Goal: Navigation & Orientation: Find specific page/section

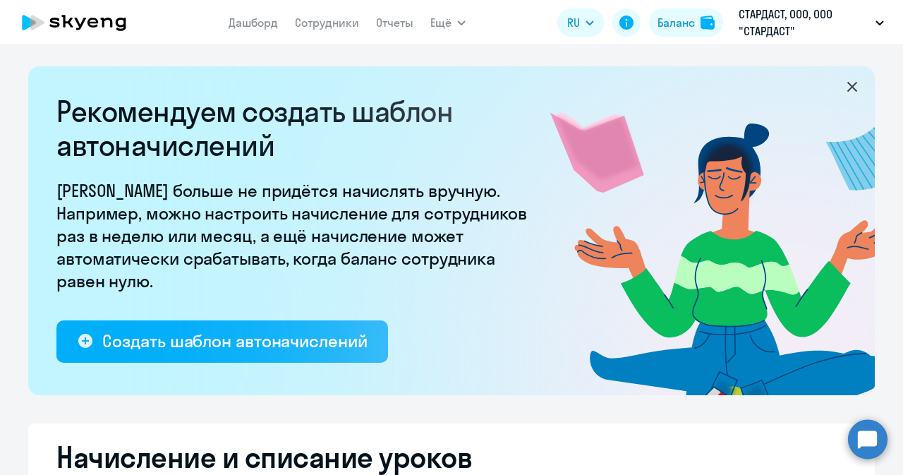
select select "10"
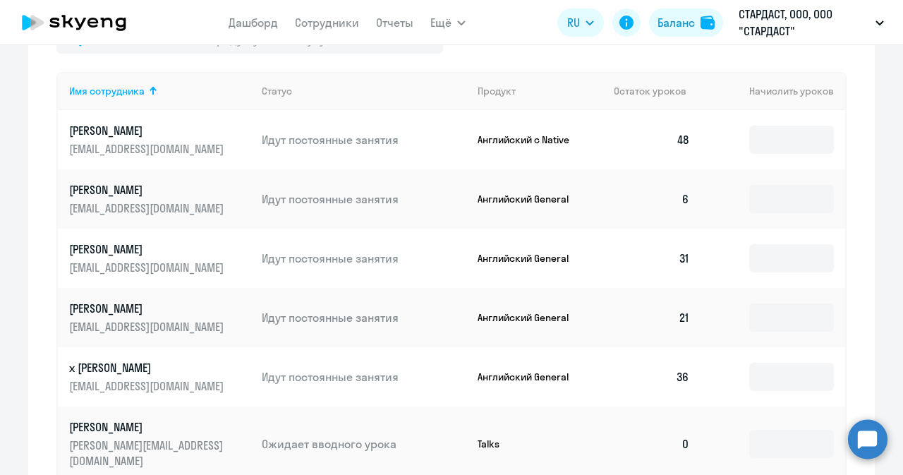
scroll to position [282, 0]
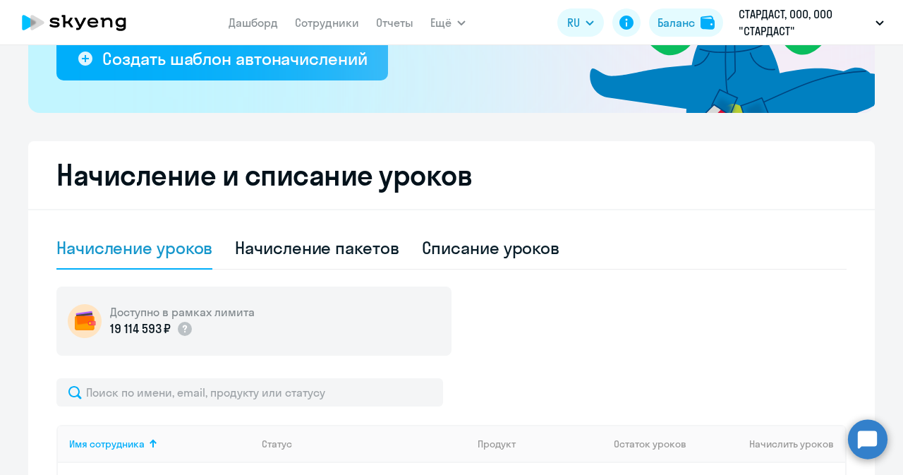
click at [238, 15] on app-menu-item-link "Дашборд" at bounding box center [253, 23] width 49 height 18
click at [239, 20] on link "Дашборд" at bounding box center [253, 23] width 49 height 14
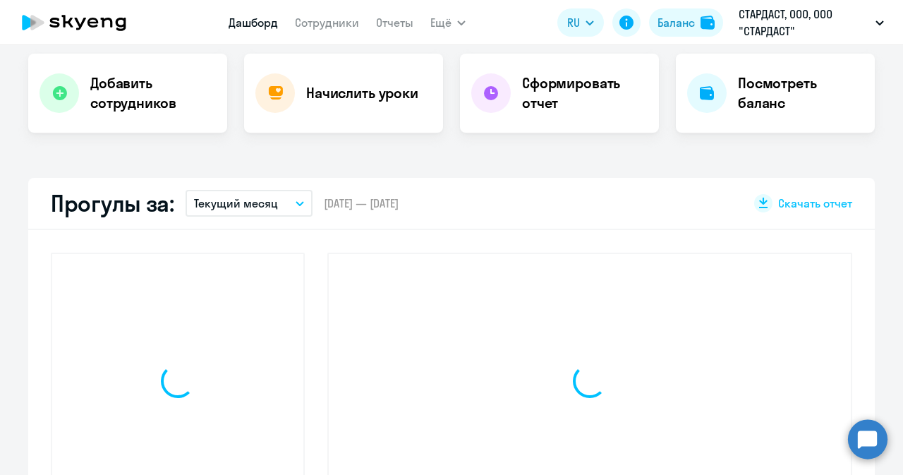
scroll to position [381, 0]
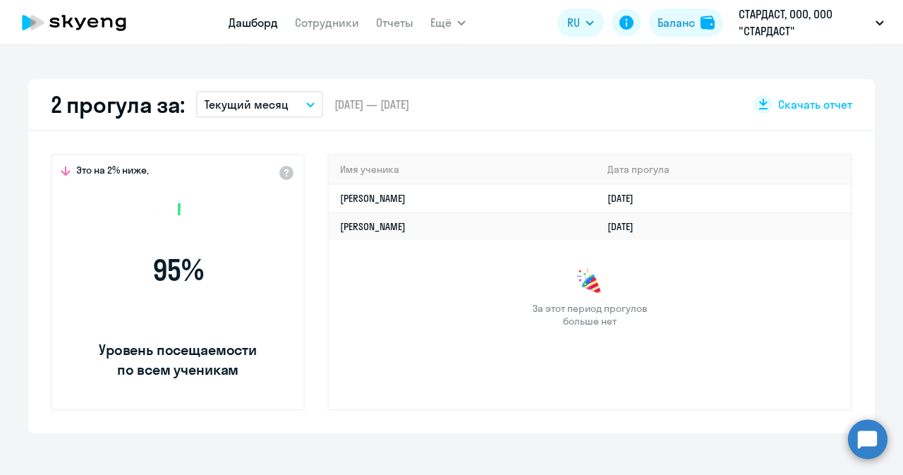
select select "30"
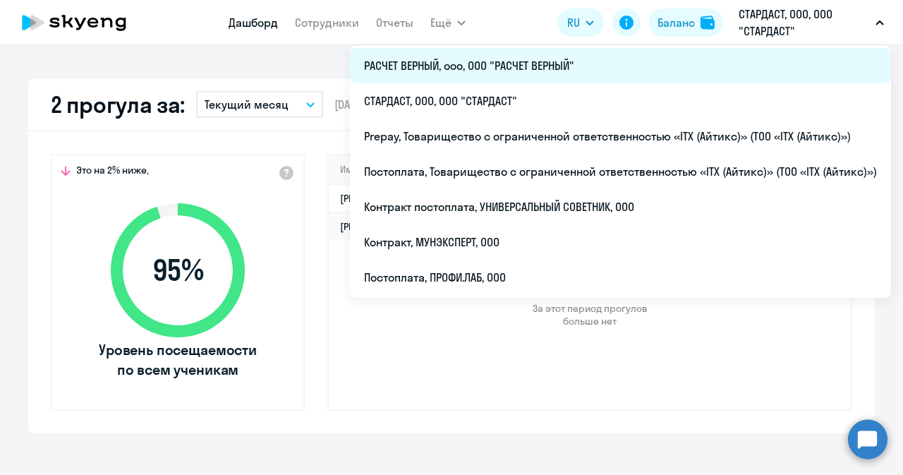
click at [494, 56] on li "РАСЧЕТ ВЕРНЫЙ, ооо, ООО "РАСЧЕТ ВЕРНЫЙ"" at bounding box center [620, 65] width 541 height 35
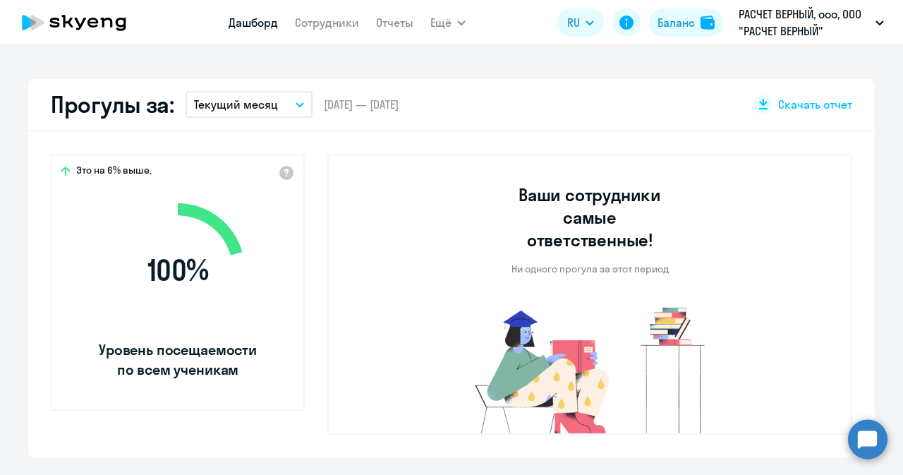
select select "30"
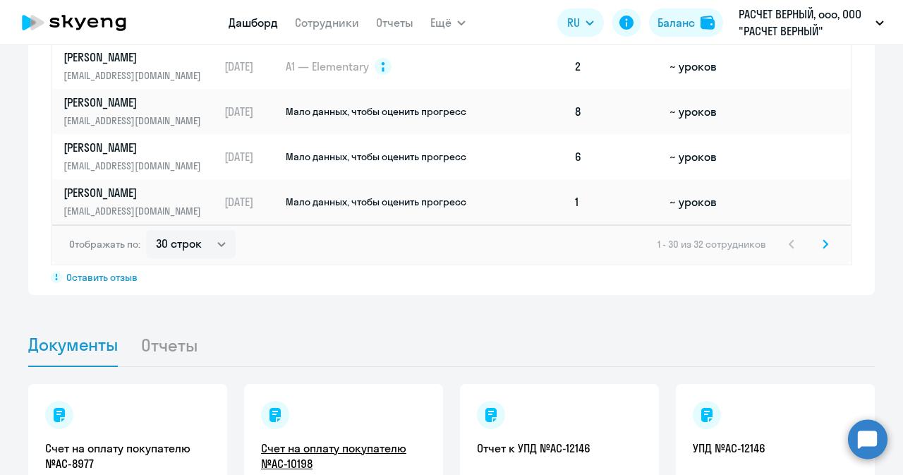
scroll to position [1277, 0]
